Goal: Task Accomplishment & Management: Use online tool/utility

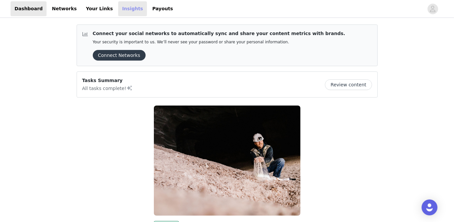
click at [119, 10] on link "Insights" at bounding box center [132, 8] width 29 height 15
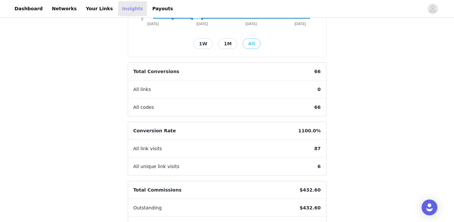
scroll to position [93, 0]
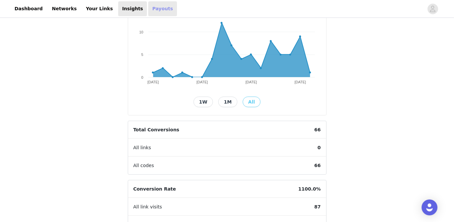
click at [148, 9] on link "Payouts" at bounding box center [162, 8] width 29 height 15
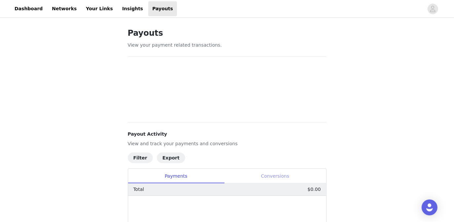
click at [281, 176] on div "Conversions" at bounding box center [275, 176] width 102 height 15
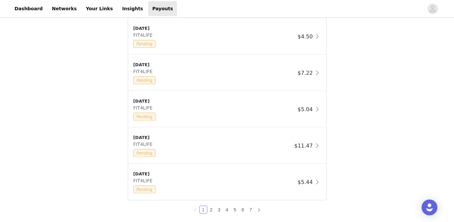
scroll to position [510, 0]
click at [209, 208] on link "2" at bounding box center [211, 208] width 7 height 7
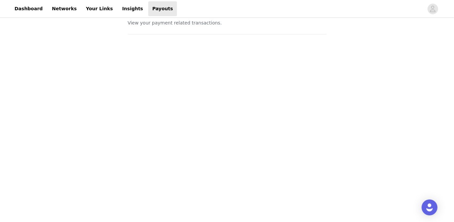
scroll to position [20, 0]
click at [118, 10] on link "Insights" at bounding box center [132, 8] width 29 height 15
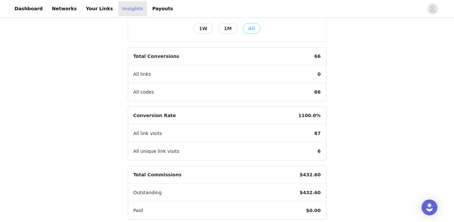
scroll to position [166, 0]
click at [27, 9] on link "Dashboard" at bounding box center [29, 8] width 36 height 15
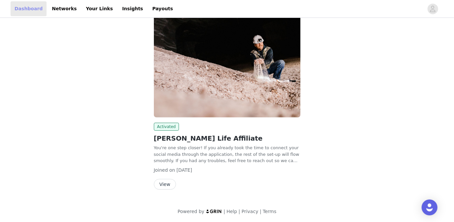
scroll to position [98, 0]
click at [166, 184] on button "View" at bounding box center [165, 183] width 22 height 11
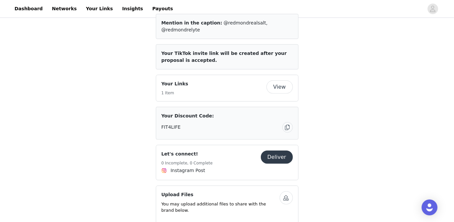
scroll to position [304, 0]
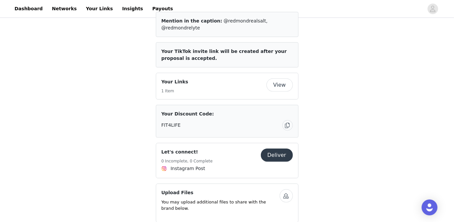
click at [279, 148] on button "Deliver" at bounding box center [277, 154] width 32 height 13
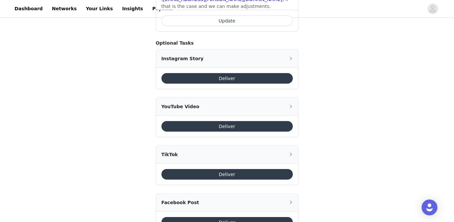
scroll to position [469, 0]
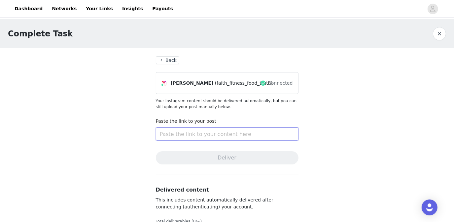
paste input "[URL][DOMAIN_NAME]"
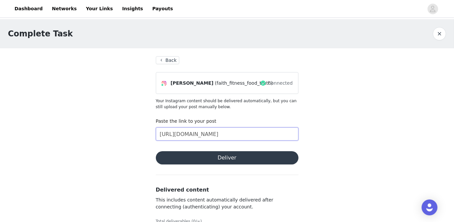
type input "[URL][DOMAIN_NAME]"
click at [235, 159] on button "Deliver" at bounding box center [227, 157] width 143 height 13
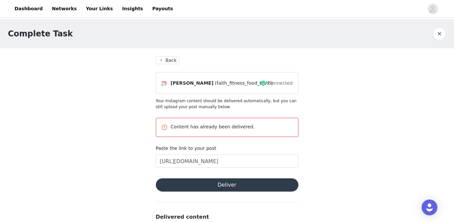
click at [173, 58] on button "Back" at bounding box center [168, 60] width 24 height 8
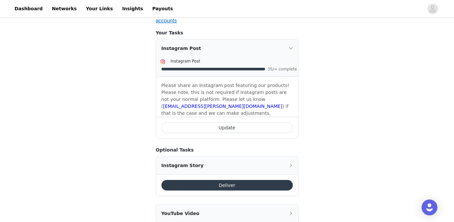
scroll to position [293, 0]
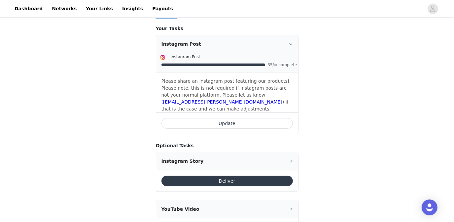
click at [231, 118] on button "Update" at bounding box center [228, 123] width 132 height 11
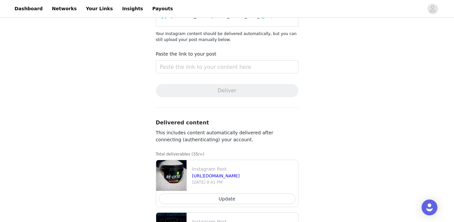
scroll to position [63, 0]
